Goal: Complete application form

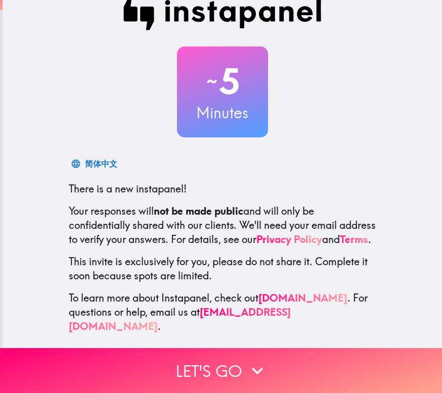
scroll to position [27, 0]
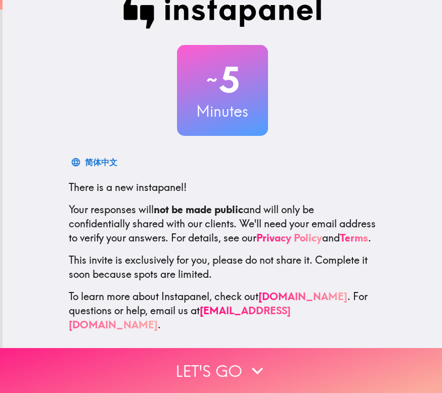
click at [211, 368] on button "Let's go" at bounding box center [221, 370] width 442 height 45
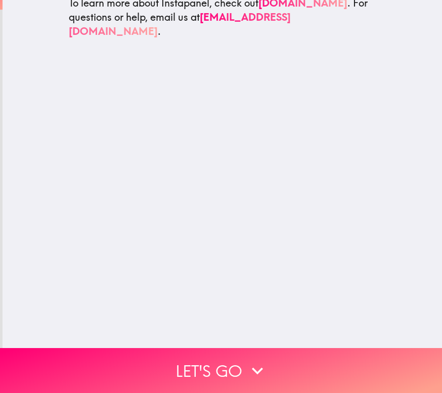
scroll to position [0, 0]
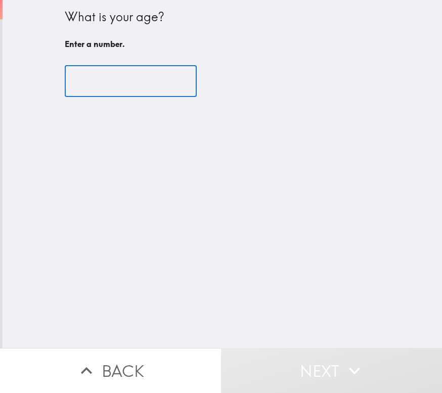
click at [97, 66] on input "number" at bounding box center [131, 81] width 132 height 31
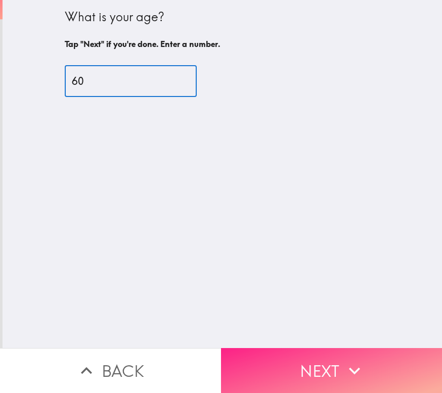
type input "60"
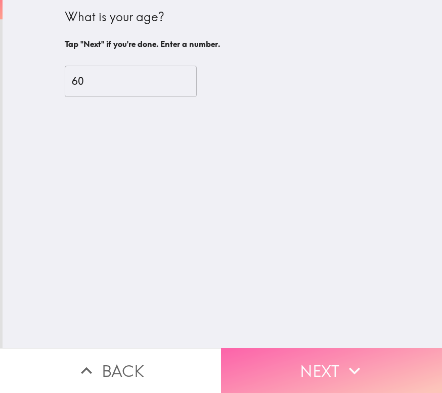
drag, startPoint x: 307, startPoint y: 366, endPoint x: 235, endPoint y: 184, distance: 195.3
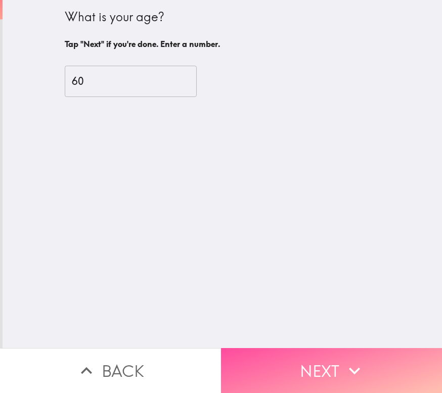
click at [308, 364] on button "Next" at bounding box center [331, 370] width 221 height 45
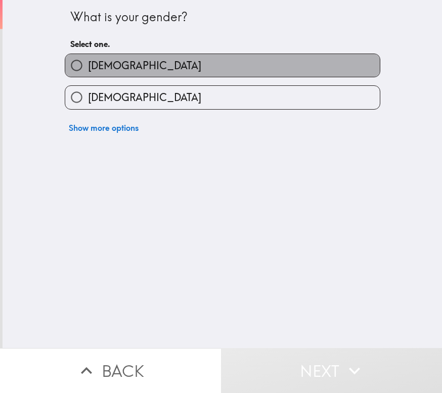
click at [93, 67] on span "[DEMOGRAPHIC_DATA]" at bounding box center [144, 66] width 113 height 14
click at [88, 67] on input "[DEMOGRAPHIC_DATA]" at bounding box center [76, 65] width 23 height 23
radio input "true"
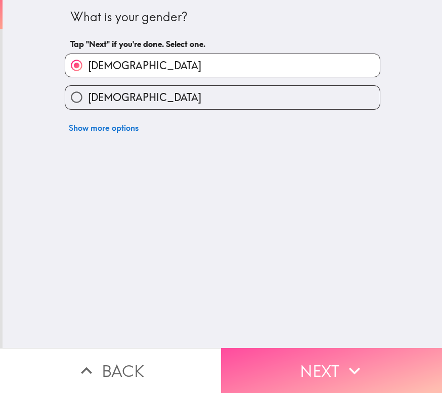
drag, startPoint x: 324, startPoint y: 359, endPoint x: 329, endPoint y: 354, distance: 6.8
click at [324, 359] on button "Next" at bounding box center [331, 370] width 221 height 45
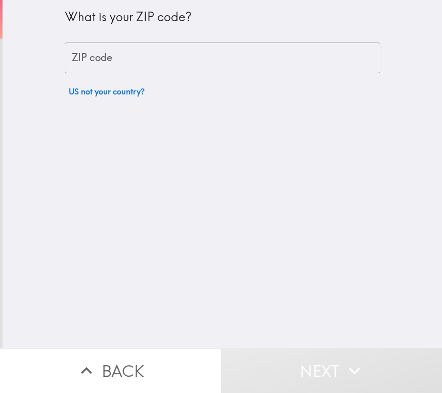
click at [90, 59] on input "ZIP code" at bounding box center [223, 57] width 316 height 31
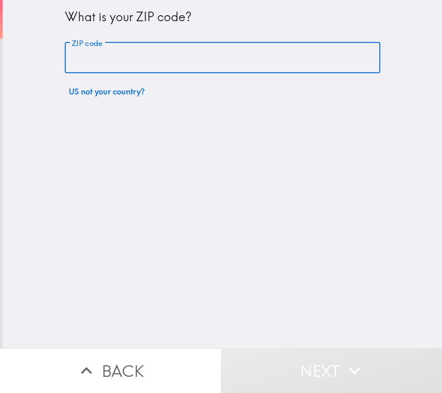
type input "12189"
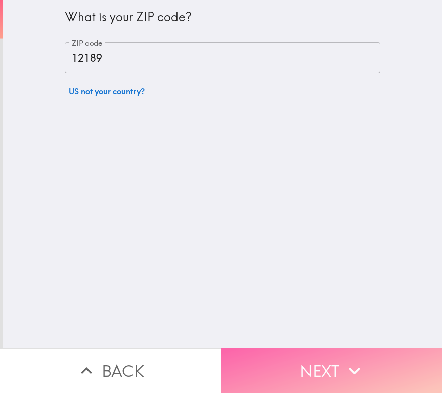
drag, startPoint x: 297, startPoint y: 360, endPoint x: 223, endPoint y: 181, distance: 193.9
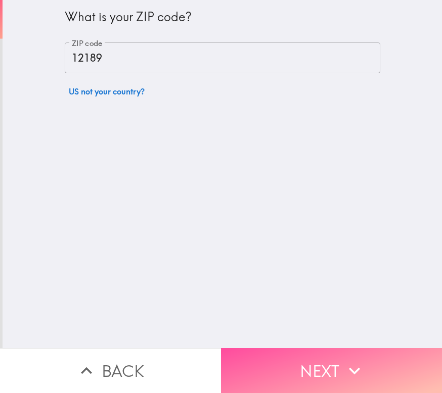
click at [298, 360] on button "Next" at bounding box center [331, 370] width 221 height 45
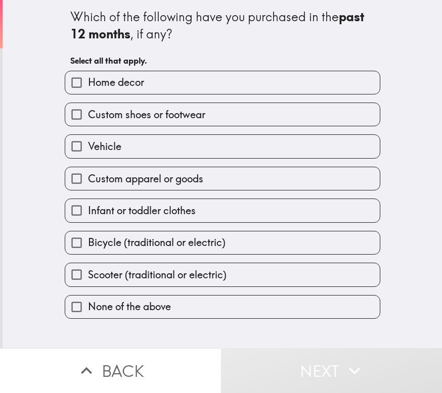
click at [113, 81] on span "Home decor" at bounding box center [116, 82] width 56 height 14
click at [88, 81] on input "Home decor" at bounding box center [76, 82] width 23 height 23
checkbox input "true"
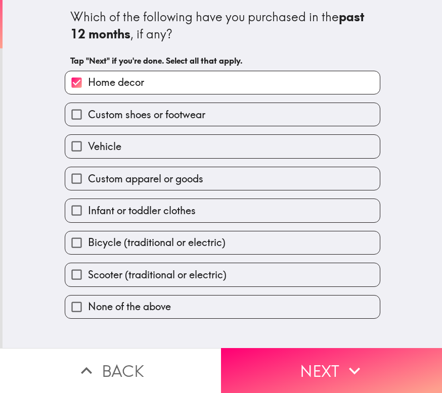
drag, startPoint x: 104, startPoint y: 178, endPoint x: 108, endPoint y: 188, distance: 11.4
click at [104, 178] on span "Custom apparel or goods" at bounding box center [145, 179] width 115 height 14
click at [88, 178] on input "Custom apparel or goods" at bounding box center [76, 178] width 23 height 23
checkbox input "true"
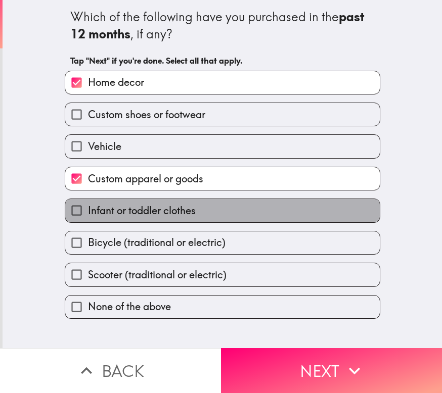
click at [88, 210] on span "Infant or toddler clothes" at bounding box center [142, 211] width 108 height 14
click at [86, 210] on input "Infant or toddler clothes" at bounding box center [76, 210] width 23 height 23
checkbox input "true"
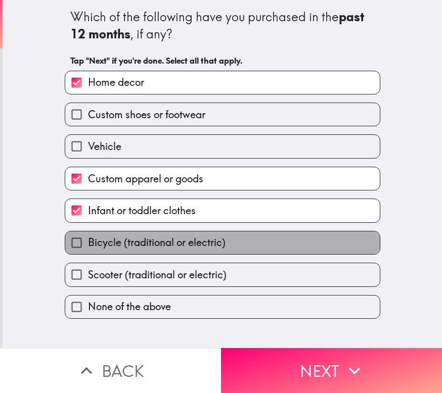
click at [102, 244] on span "Bicycle (traditional or electric)" at bounding box center [157, 243] width 138 height 14
click at [88, 244] on input "Bicycle (traditional or electric)" at bounding box center [76, 243] width 23 height 23
checkbox input "true"
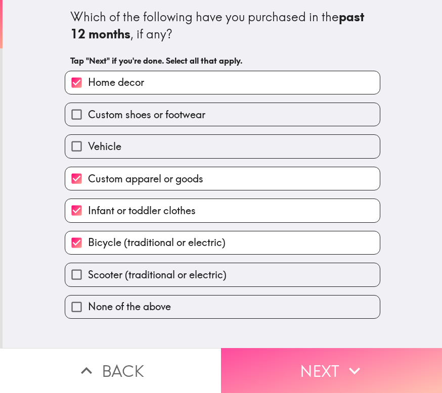
drag, startPoint x: 293, startPoint y: 362, endPoint x: 298, endPoint y: 204, distance: 157.4
click at [294, 362] on button "Next" at bounding box center [331, 370] width 221 height 45
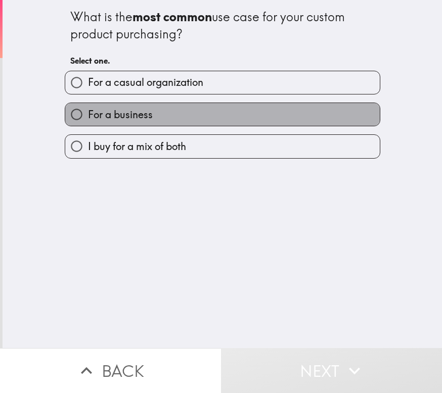
click at [157, 116] on label "For a business" at bounding box center [222, 114] width 315 height 23
click at [88, 116] on input "For a business" at bounding box center [76, 114] width 23 height 23
radio input "true"
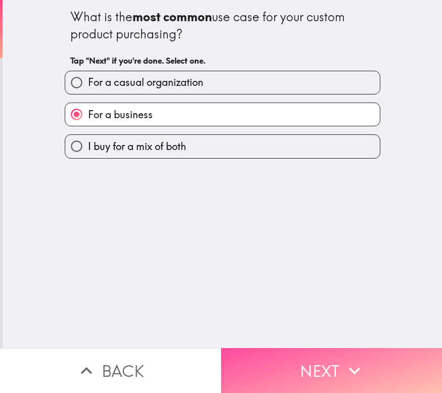
drag, startPoint x: 308, startPoint y: 368, endPoint x: 312, endPoint y: 361, distance: 8.8
click at [308, 368] on button "Next" at bounding box center [331, 370] width 221 height 45
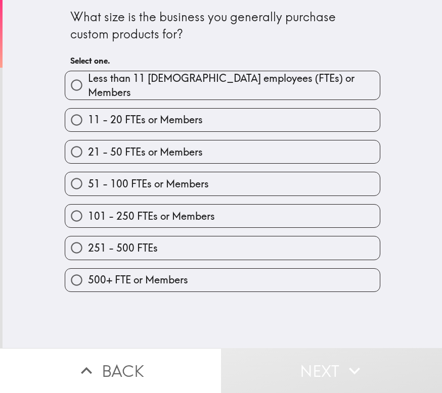
click at [151, 90] on span "Less than 11 [DEMOGRAPHIC_DATA] employees (FTEs) or Members" at bounding box center [234, 85] width 292 height 28
click at [88, 90] on input "Less than 11 [DEMOGRAPHIC_DATA] employees (FTEs) or Members" at bounding box center [76, 85] width 23 height 23
radio input "true"
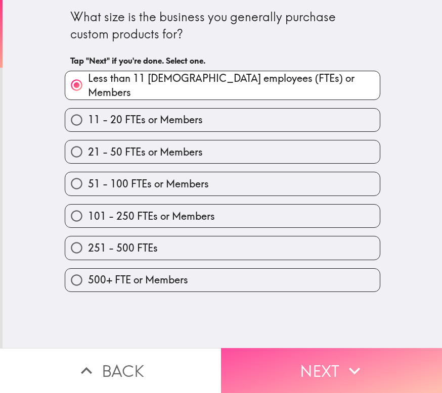
drag, startPoint x: 295, startPoint y: 366, endPoint x: 314, endPoint y: 203, distance: 164.0
click at [295, 365] on button "Next" at bounding box center [331, 370] width 221 height 45
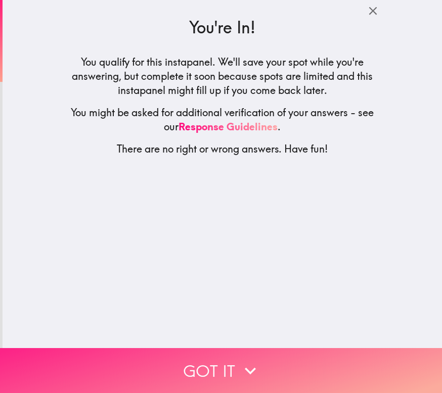
click at [239, 366] on icon "button" at bounding box center [250, 371] width 22 height 22
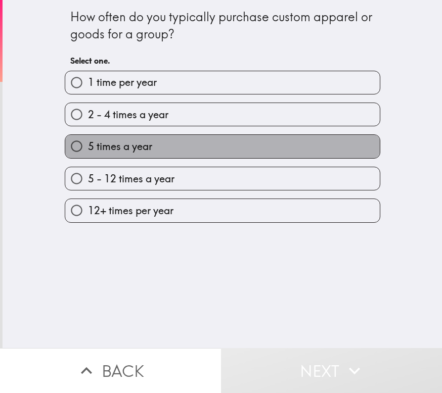
click at [140, 148] on span "5 times a year" at bounding box center [120, 147] width 64 height 14
click at [88, 148] on input "5 times a year" at bounding box center [76, 146] width 23 height 23
radio input "true"
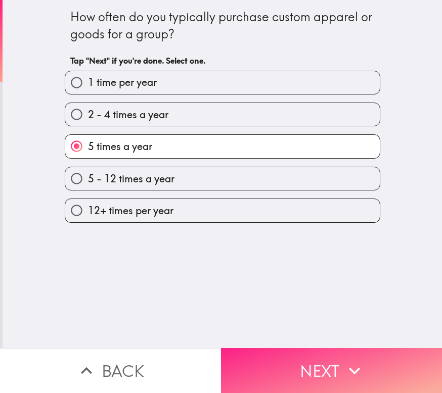
click at [343, 365] on icon "button" at bounding box center [354, 371] width 22 height 22
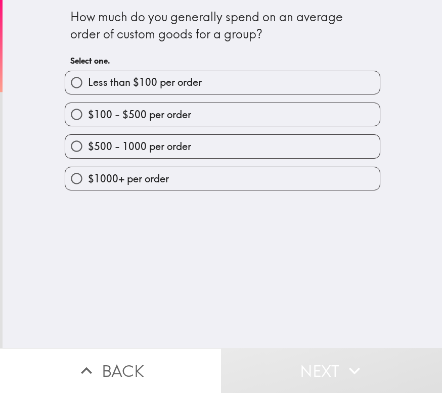
click at [167, 111] on span "$100 - $500 per order" at bounding box center [139, 115] width 103 height 14
click at [88, 111] on input "$100 - $500 per order" at bounding box center [76, 114] width 23 height 23
radio input "true"
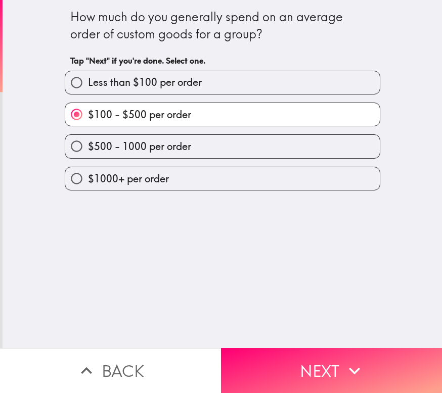
drag, startPoint x: 324, startPoint y: 357, endPoint x: 333, endPoint y: 340, distance: 19.0
click at [325, 357] on button "Next" at bounding box center [331, 370] width 221 height 45
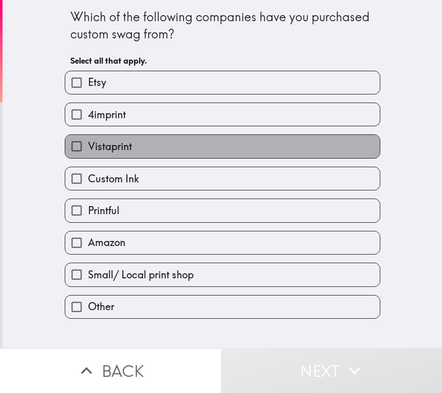
click at [107, 153] on span "Vistaprint" at bounding box center [110, 147] width 44 height 14
click at [88, 153] on input "Vistaprint" at bounding box center [76, 146] width 23 height 23
checkbox input "true"
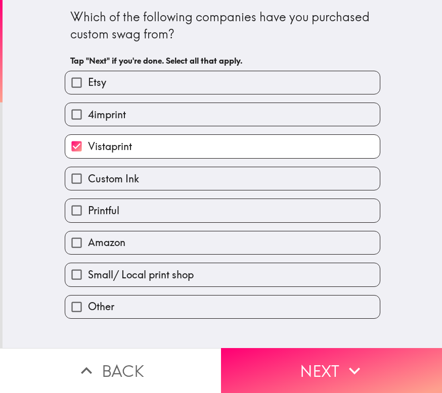
click at [89, 117] on span "4imprint" at bounding box center [107, 115] width 38 height 14
click at [88, 117] on input "4imprint" at bounding box center [76, 114] width 23 height 23
checkbox input "true"
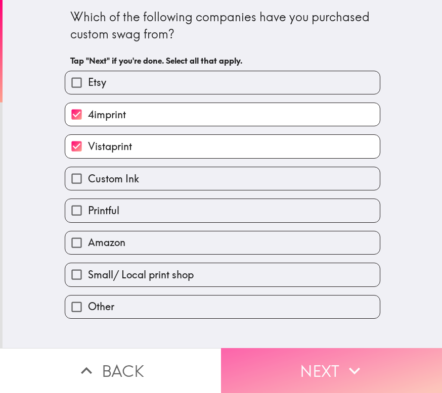
click at [344, 360] on icon "button" at bounding box center [354, 371] width 22 height 22
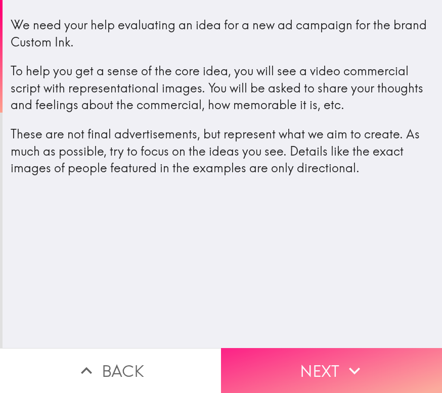
click at [316, 368] on button "Next" at bounding box center [331, 370] width 221 height 45
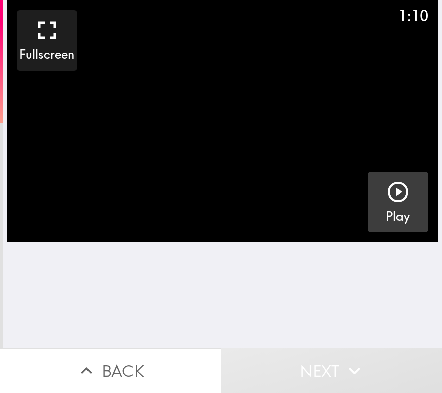
click at [392, 192] on icon "button" at bounding box center [398, 192] width 20 height 20
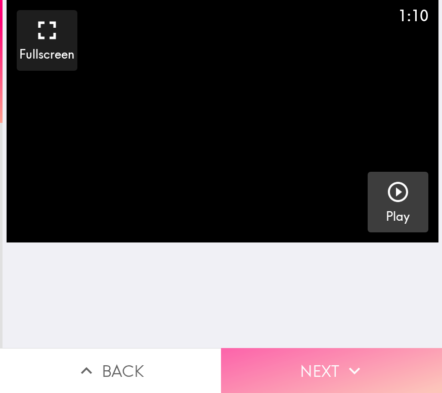
click at [309, 365] on button "Next" at bounding box center [331, 370] width 221 height 45
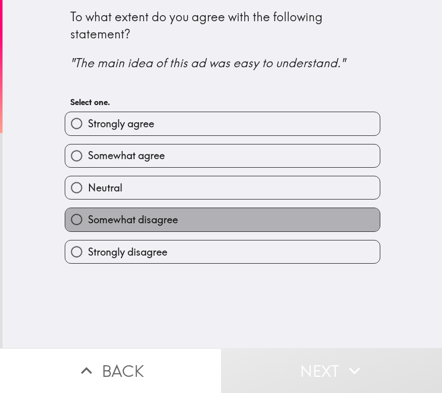
click at [166, 220] on span "Somewhat disagree" at bounding box center [133, 220] width 90 height 14
click at [88, 220] on input "Somewhat disagree" at bounding box center [76, 219] width 23 height 23
radio input "true"
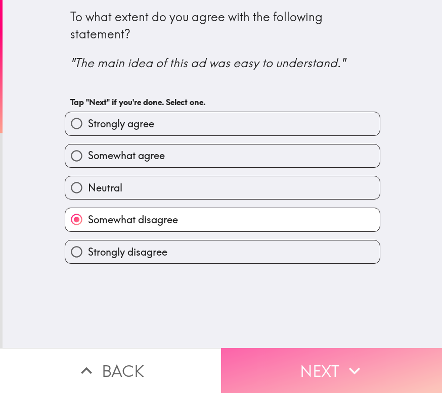
drag, startPoint x: 352, startPoint y: 363, endPoint x: 357, endPoint y: 343, distance: 20.5
click at [352, 364] on icon "button" at bounding box center [354, 371] width 22 height 22
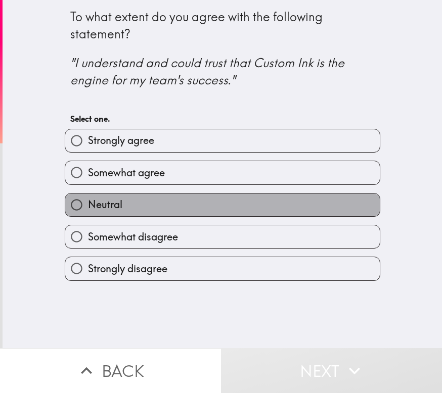
click at [142, 200] on label "Neutral" at bounding box center [222, 205] width 315 height 23
click at [88, 200] on input "Neutral" at bounding box center [76, 205] width 23 height 23
radio input "true"
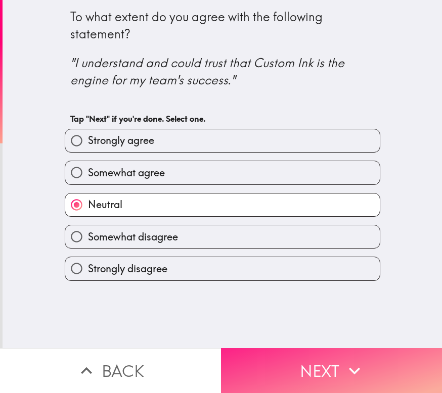
click at [334, 363] on button "Next" at bounding box center [331, 370] width 221 height 45
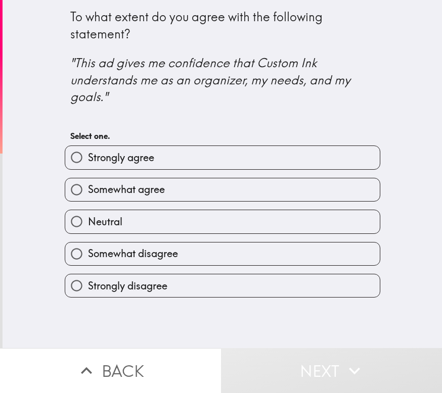
click at [138, 218] on label "Neutral" at bounding box center [222, 221] width 315 height 23
click at [88, 218] on input "Neutral" at bounding box center [76, 221] width 23 height 23
radio input "true"
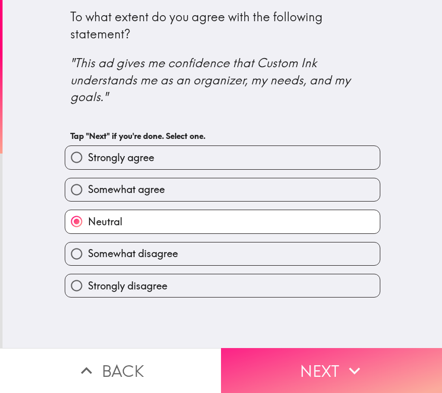
drag, startPoint x: 326, startPoint y: 358, endPoint x: 333, endPoint y: 354, distance: 7.5
click at [328, 359] on button "Next" at bounding box center [331, 370] width 221 height 45
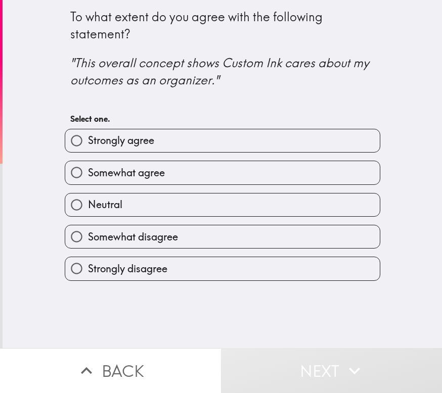
drag, startPoint x: 164, startPoint y: 241, endPoint x: 169, endPoint y: 246, distance: 7.9
click at [164, 241] on span "Somewhat disagree" at bounding box center [133, 237] width 90 height 14
click at [88, 241] on input "Somewhat disagree" at bounding box center [76, 237] width 23 height 23
radio input "true"
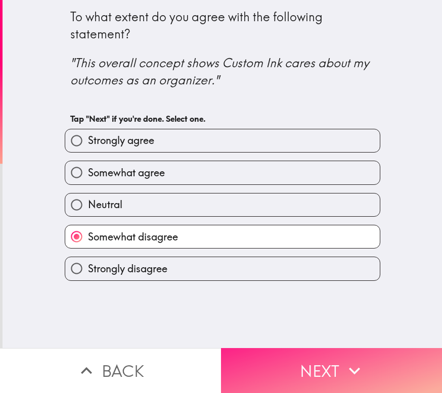
click at [326, 353] on button "Next" at bounding box center [331, 370] width 221 height 45
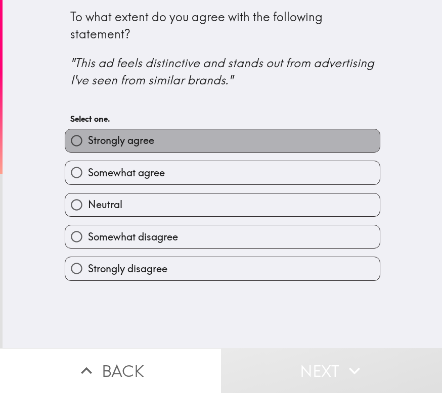
click at [131, 142] on span "Strongly agree" at bounding box center [121, 141] width 66 height 14
click at [88, 142] on input "Strongly agree" at bounding box center [76, 140] width 23 height 23
radio input "true"
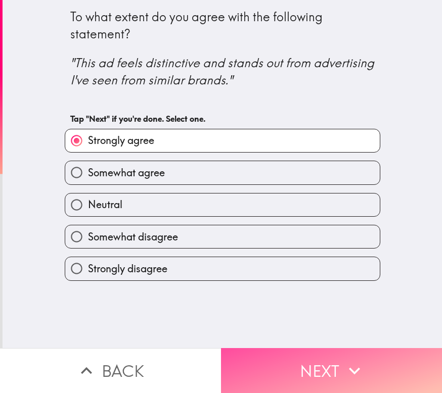
drag, startPoint x: 307, startPoint y: 362, endPoint x: 284, endPoint y: 258, distance: 106.6
click at [307, 361] on button "Next" at bounding box center [331, 370] width 221 height 45
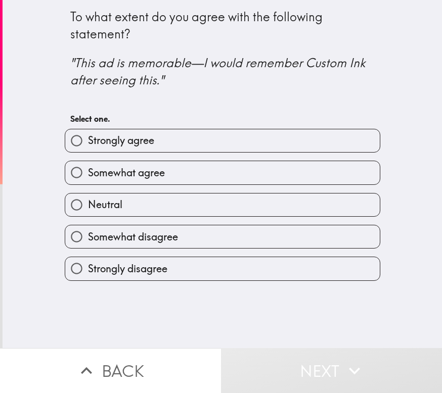
click at [169, 235] on span "Somewhat disagree" at bounding box center [133, 237] width 90 height 14
click at [88, 235] on input "Somewhat disagree" at bounding box center [76, 237] width 23 height 23
radio input "true"
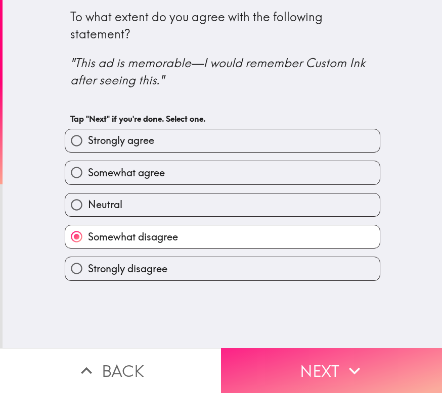
click at [321, 357] on button "Next" at bounding box center [331, 370] width 221 height 45
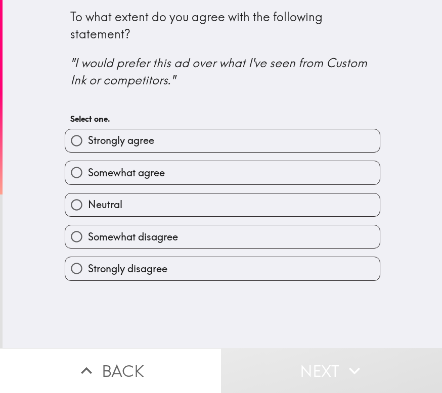
click at [172, 234] on label "Somewhat disagree" at bounding box center [222, 237] width 315 height 23
click at [88, 234] on input "Somewhat disagree" at bounding box center [76, 237] width 23 height 23
radio input "true"
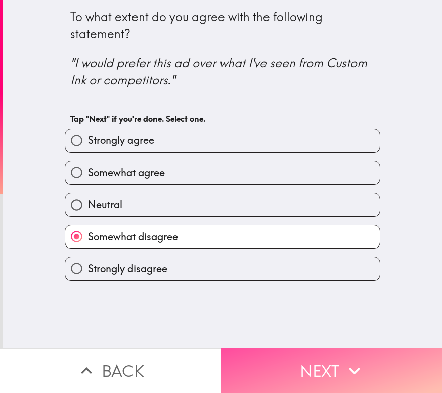
drag, startPoint x: 334, startPoint y: 355, endPoint x: 330, endPoint y: 332, distance: 23.1
click at [333, 355] on button "Next" at bounding box center [331, 370] width 221 height 45
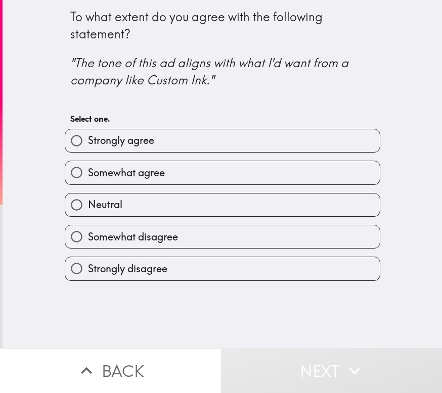
click at [207, 276] on label "Strongly disagree" at bounding box center [222, 268] width 315 height 23
click at [88, 276] on input "Strongly disagree" at bounding box center [76, 268] width 23 height 23
radio input "true"
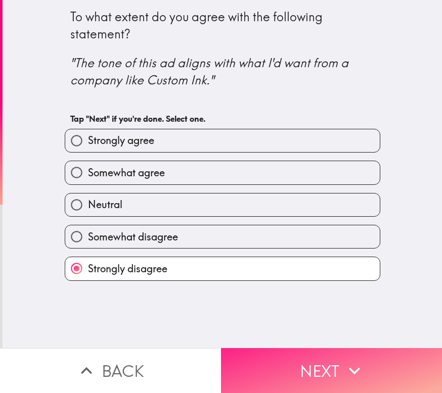
click at [334, 359] on button "Next" at bounding box center [331, 370] width 221 height 45
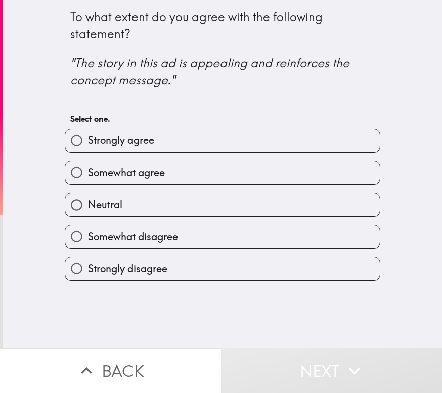
click at [210, 269] on label "Strongly disagree" at bounding box center [222, 268] width 315 height 23
click at [88, 269] on input "Strongly disagree" at bounding box center [76, 268] width 23 height 23
radio input "true"
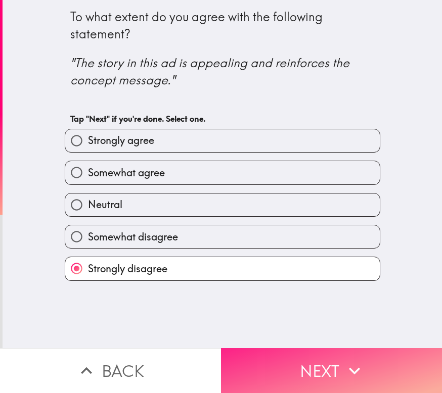
click at [330, 365] on button "Next" at bounding box center [331, 370] width 221 height 45
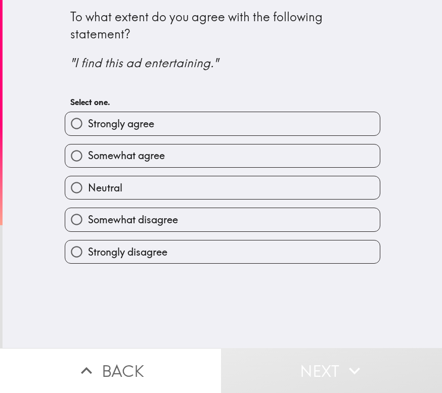
click at [139, 220] on span "Somewhat disagree" at bounding box center [133, 220] width 90 height 14
click at [88, 220] on input "Somewhat disagree" at bounding box center [76, 219] width 23 height 23
radio input "true"
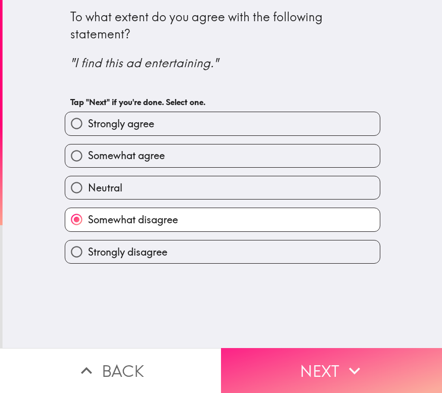
click at [335, 356] on button "Next" at bounding box center [331, 370] width 221 height 45
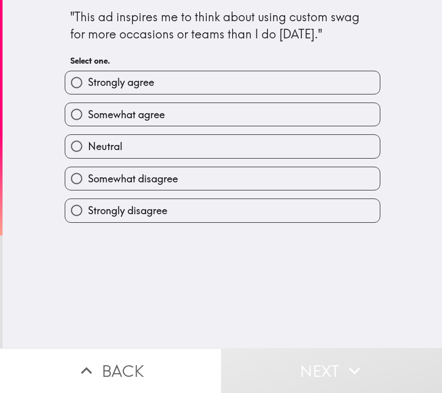
click at [119, 114] on span "Somewhat agree" at bounding box center [126, 115] width 77 height 14
click at [88, 114] on input "Somewhat agree" at bounding box center [76, 114] width 23 height 23
radio input "true"
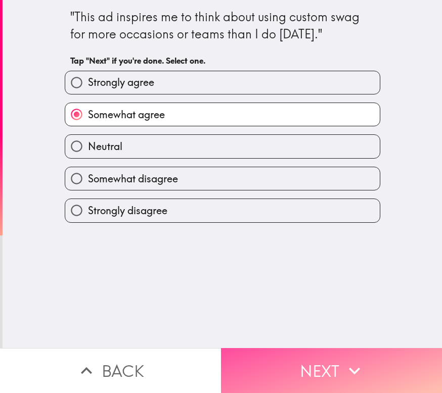
drag, startPoint x: 333, startPoint y: 358, endPoint x: 293, endPoint y: 252, distance: 113.0
click at [333, 358] on button "Next" at bounding box center [331, 370] width 221 height 45
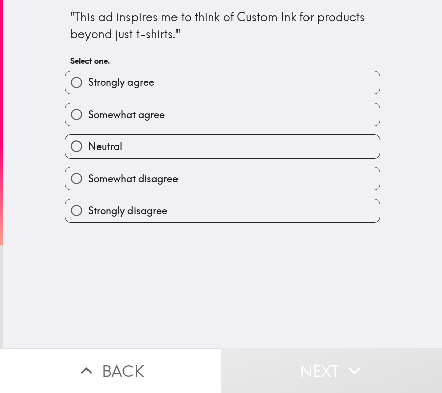
click at [106, 113] on span "Somewhat agree" at bounding box center [126, 115] width 77 height 14
click at [88, 113] on input "Somewhat agree" at bounding box center [76, 114] width 23 height 23
radio input "true"
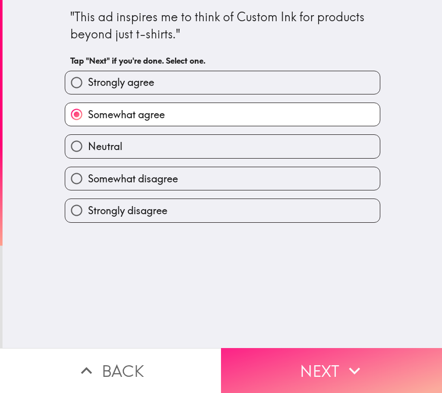
click at [320, 358] on button "Next" at bounding box center [331, 370] width 221 height 45
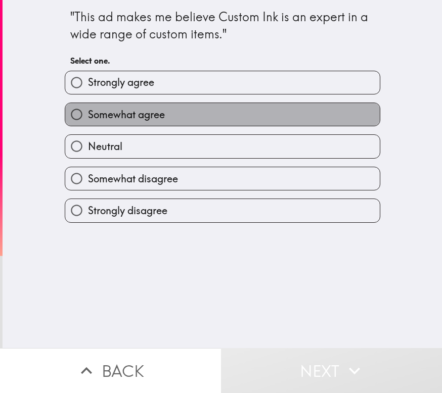
click at [145, 117] on span "Somewhat agree" at bounding box center [126, 115] width 77 height 14
click at [88, 117] on input "Somewhat agree" at bounding box center [76, 114] width 23 height 23
radio input "true"
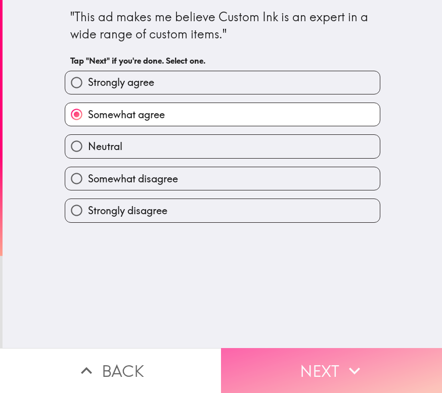
click at [326, 364] on button "Next" at bounding box center [331, 370] width 221 height 45
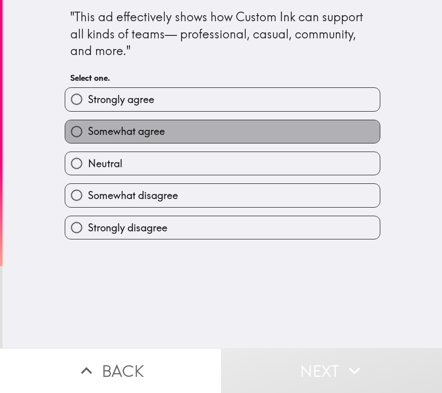
drag, startPoint x: 91, startPoint y: 136, endPoint x: 117, endPoint y: 170, distance: 43.0
click at [92, 135] on span "Somewhat agree" at bounding box center [126, 131] width 77 height 14
click at [88, 135] on input "Somewhat agree" at bounding box center [76, 131] width 23 height 23
radio input "true"
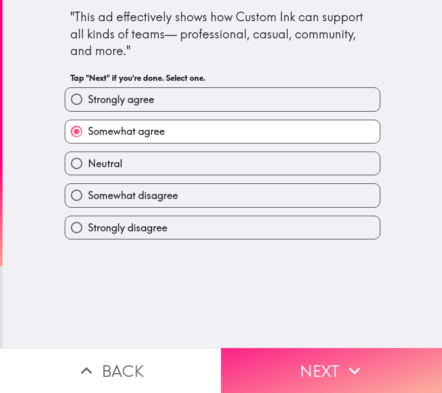
drag, startPoint x: 322, startPoint y: 360, endPoint x: 238, endPoint y: 176, distance: 202.8
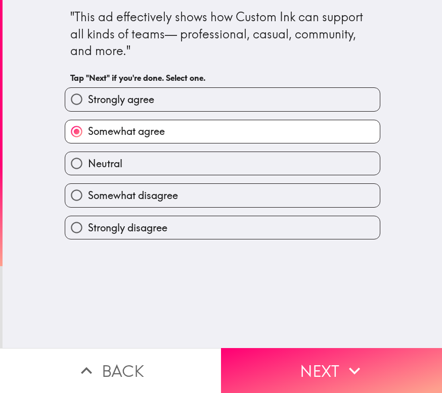
click at [322, 359] on button "Next" at bounding box center [331, 370] width 221 height 45
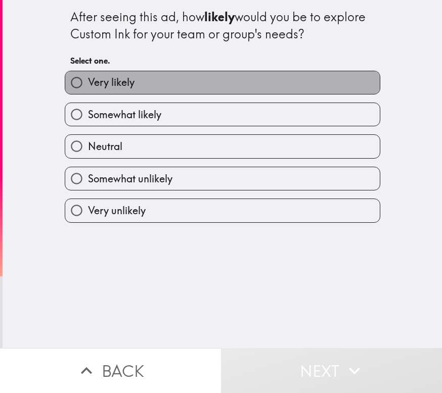
click at [135, 84] on label "Very likely" at bounding box center [222, 82] width 315 height 23
click at [88, 84] on input "Very likely" at bounding box center [76, 82] width 23 height 23
radio input "true"
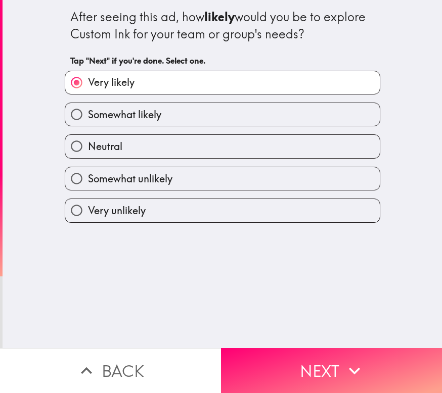
click at [122, 147] on label "Neutral" at bounding box center [222, 146] width 315 height 23
click at [88, 147] on input "Neutral" at bounding box center [76, 146] width 23 height 23
radio input "true"
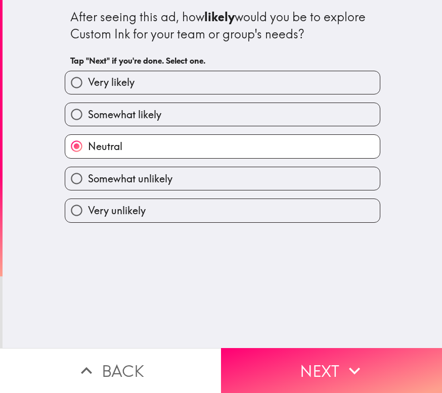
drag, startPoint x: 324, startPoint y: 363, endPoint x: 307, endPoint y: 265, distance: 100.2
click at [325, 363] on button "Next" at bounding box center [331, 370] width 221 height 45
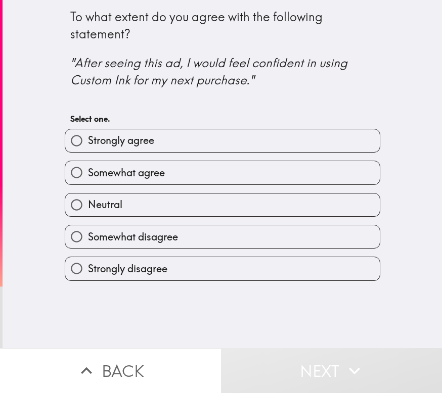
click at [127, 172] on span "Somewhat agree" at bounding box center [126, 173] width 77 height 14
click at [88, 172] on input "Somewhat agree" at bounding box center [76, 172] width 23 height 23
radio input "true"
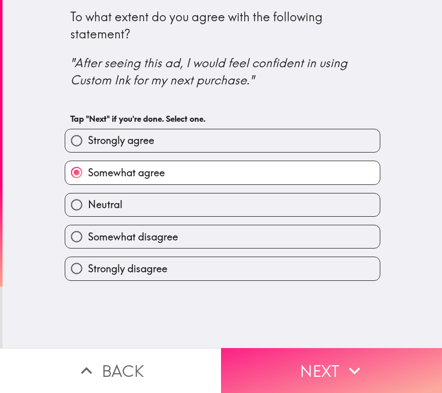
click at [311, 360] on button "Next" at bounding box center [331, 370] width 221 height 45
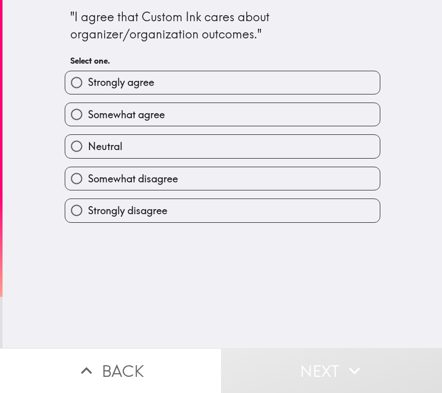
click at [158, 148] on label "Neutral" at bounding box center [222, 146] width 315 height 23
click at [88, 148] on input "Neutral" at bounding box center [76, 146] width 23 height 23
radio input "true"
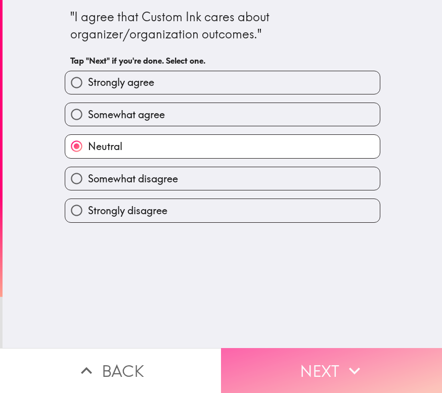
click at [330, 357] on button "Next" at bounding box center [331, 370] width 221 height 45
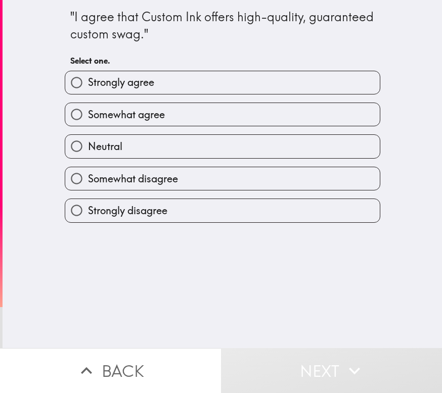
click at [138, 85] on span "Strongly agree" at bounding box center [121, 82] width 66 height 14
click at [88, 85] on input "Strongly agree" at bounding box center [76, 82] width 23 height 23
radio input "true"
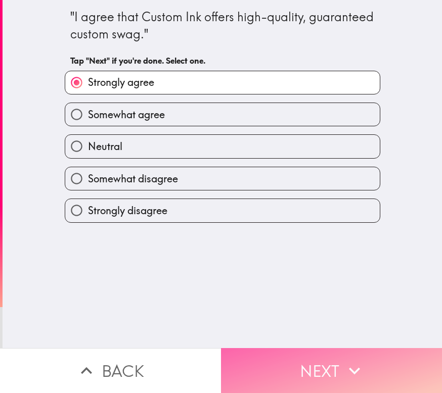
drag, startPoint x: 317, startPoint y: 359, endPoint x: 296, endPoint y: 268, distance: 92.9
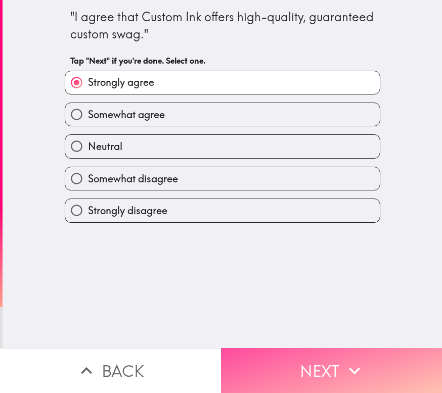
click at [318, 359] on button "Next" at bounding box center [331, 370] width 221 height 45
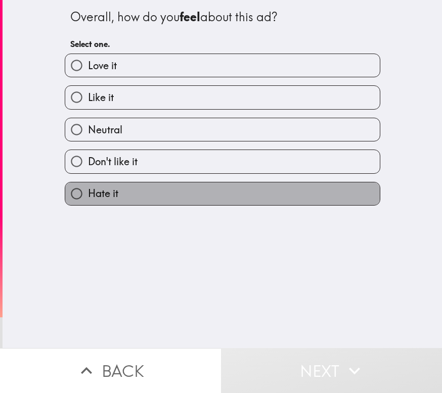
drag, startPoint x: 146, startPoint y: 186, endPoint x: 145, endPoint y: 209, distance: 23.3
click at [146, 187] on label "Hate it" at bounding box center [222, 194] width 315 height 23
click at [88, 187] on input "Hate it" at bounding box center [76, 194] width 23 height 23
radio input "true"
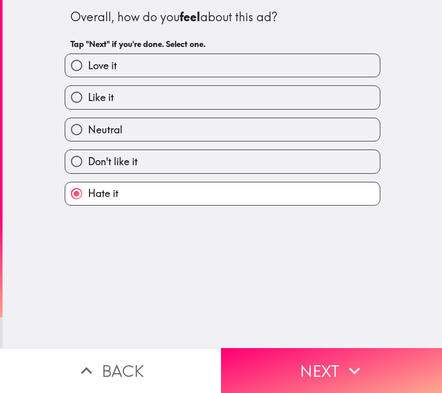
click at [173, 160] on label "Don't like it" at bounding box center [222, 161] width 315 height 23
click at [88, 160] on input "Don't like it" at bounding box center [76, 161] width 23 height 23
radio input "true"
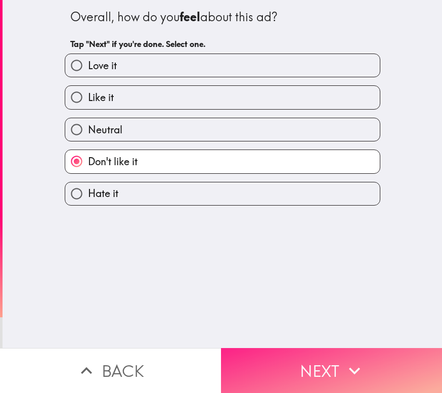
click at [326, 354] on button "Next" at bounding box center [331, 370] width 221 height 45
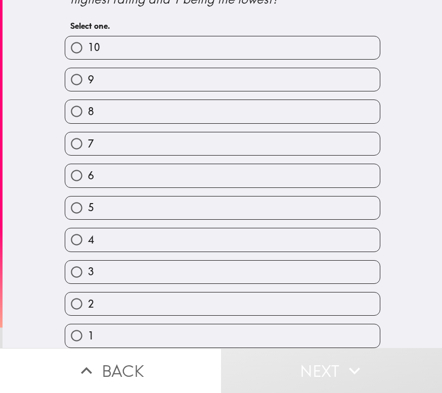
scroll to position [42, 0]
click at [118, 302] on label "2" at bounding box center [222, 304] width 315 height 23
click at [88, 302] on input "2" at bounding box center [76, 304] width 23 height 23
radio input "true"
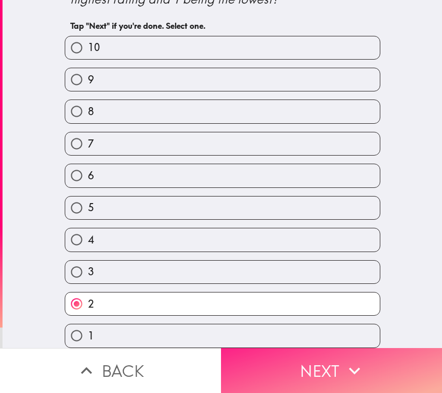
click at [326, 363] on button "Next" at bounding box center [331, 370] width 221 height 45
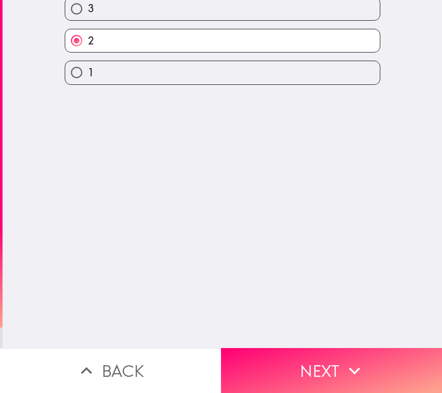
scroll to position [0, 0]
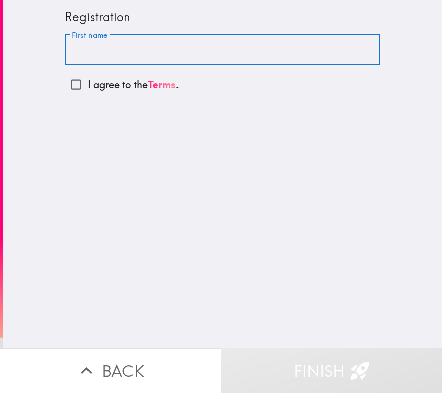
drag, startPoint x: 73, startPoint y: 52, endPoint x: 80, endPoint y: 58, distance: 8.9
click at [73, 52] on input "First name" at bounding box center [223, 49] width 316 height 31
type input "[PERSON_NAME]"
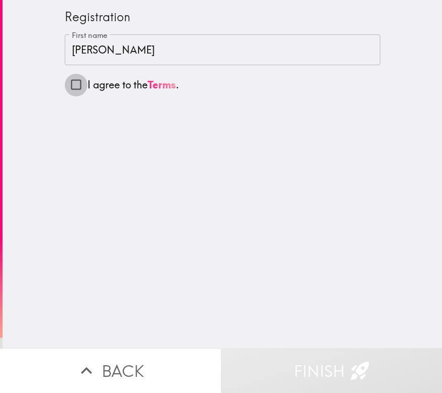
click at [70, 85] on input "I agree to the Terms ." at bounding box center [76, 84] width 23 height 23
checkbox input "true"
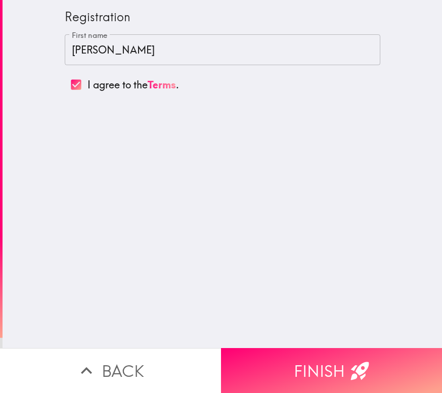
drag, startPoint x: 320, startPoint y: 357, endPoint x: 326, endPoint y: 323, distance: 34.9
click at [319, 357] on button "Finish" at bounding box center [331, 370] width 221 height 45
